Goal: Task Accomplishment & Management: Manage account settings

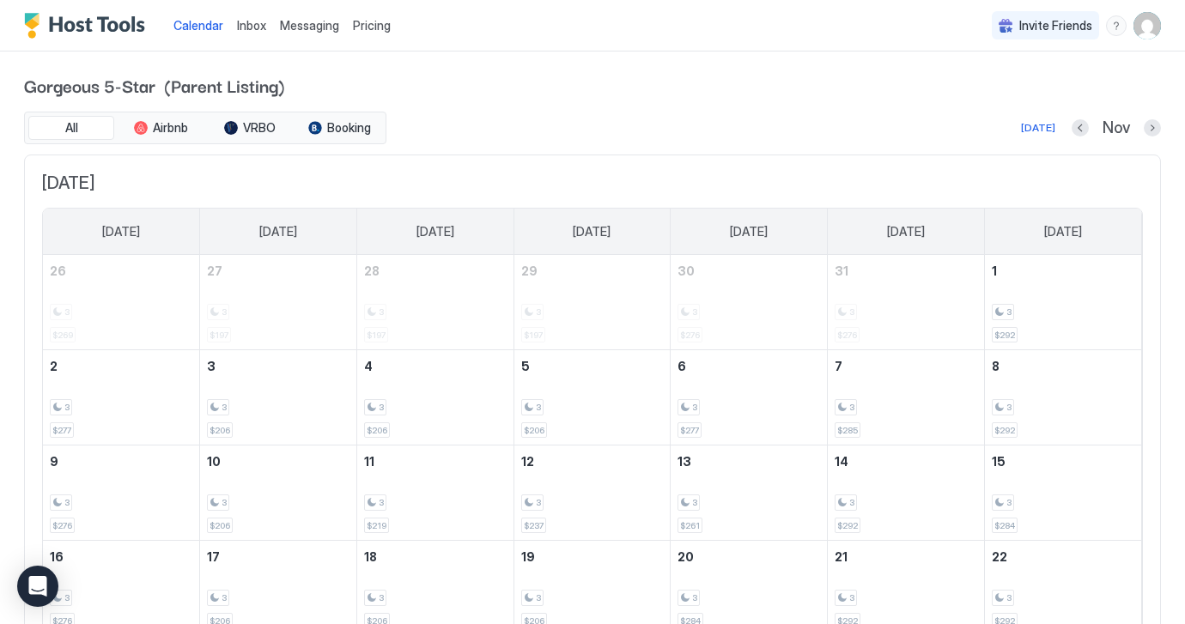
click at [119, 24] on img "Host Tools Logo" at bounding box center [88, 26] width 129 height 26
click at [1149, 27] on img "User profile" at bounding box center [1146, 25] width 27 height 27
click at [1006, 58] on span "[PERSON_NAME]" at bounding box center [1034, 53] width 94 height 15
click at [990, 93] on span "Settings" at bounding box center [992, 95] width 46 height 15
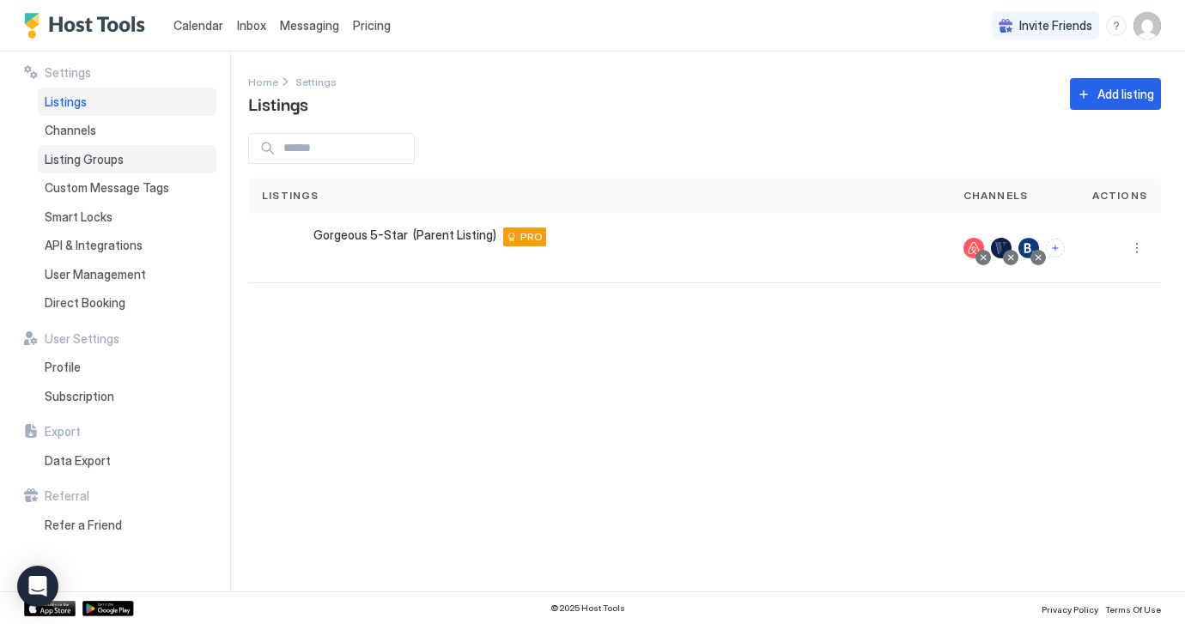
click at [99, 156] on span "Listing Groups" at bounding box center [84, 159] width 79 height 15
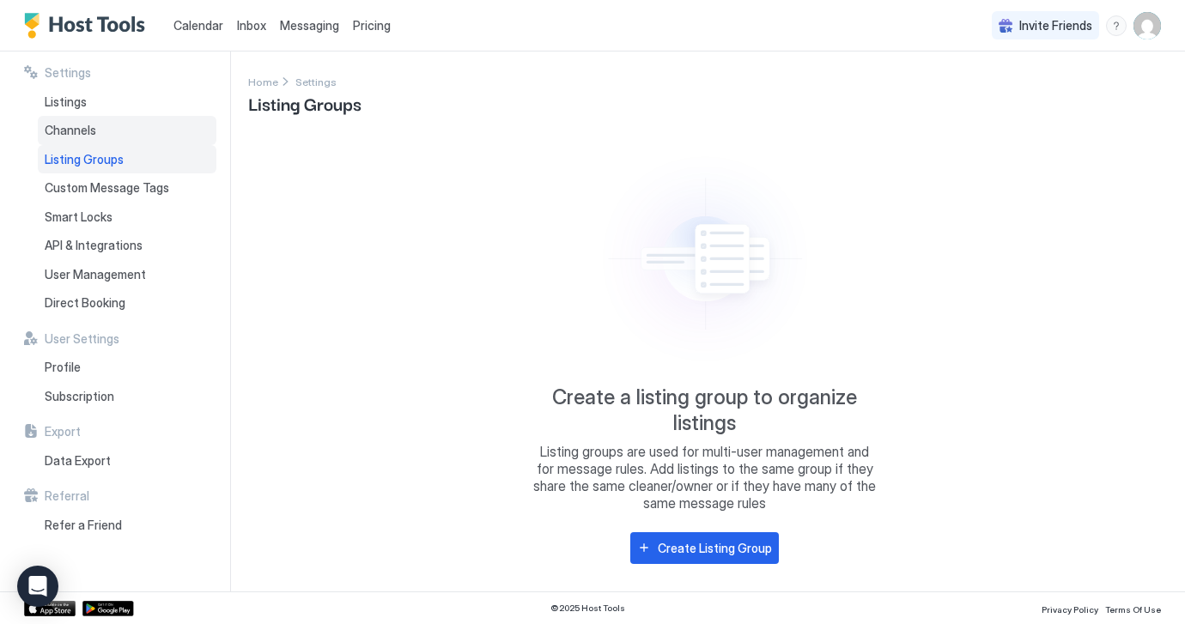
click at [80, 131] on span "Channels" at bounding box center [71, 130] width 52 height 15
